Goal: Transaction & Acquisition: Book appointment/travel/reservation

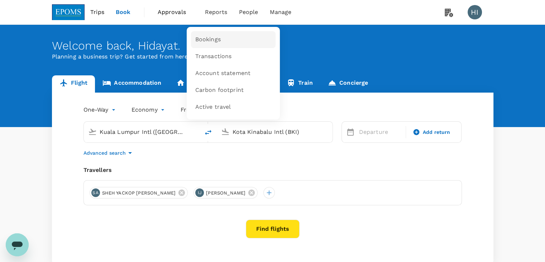
click at [211, 32] on link "Bookings" at bounding box center [233, 39] width 85 height 17
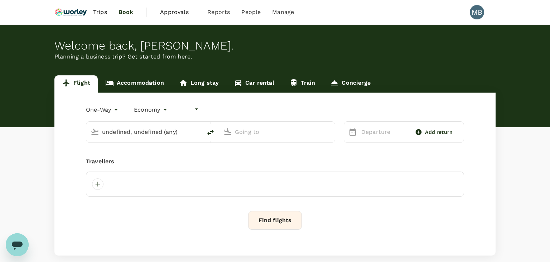
type input "undefined, undefined (any)"
type input "Kuala Lumpur Intl ([GEOGRAPHIC_DATA])"
type input "[GEOGRAPHIC_DATA] (TGG)"
